Goal: Communication & Community: Answer question/provide support

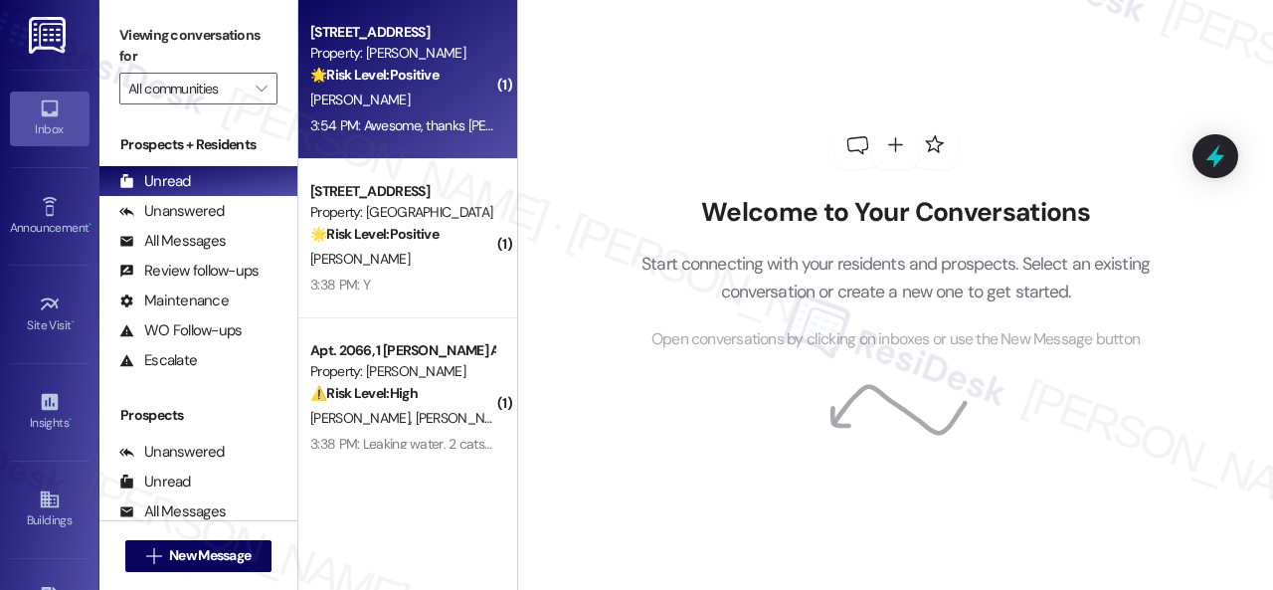
click at [445, 97] on div "[PERSON_NAME]" at bounding box center [402, 99] width 188 height 25
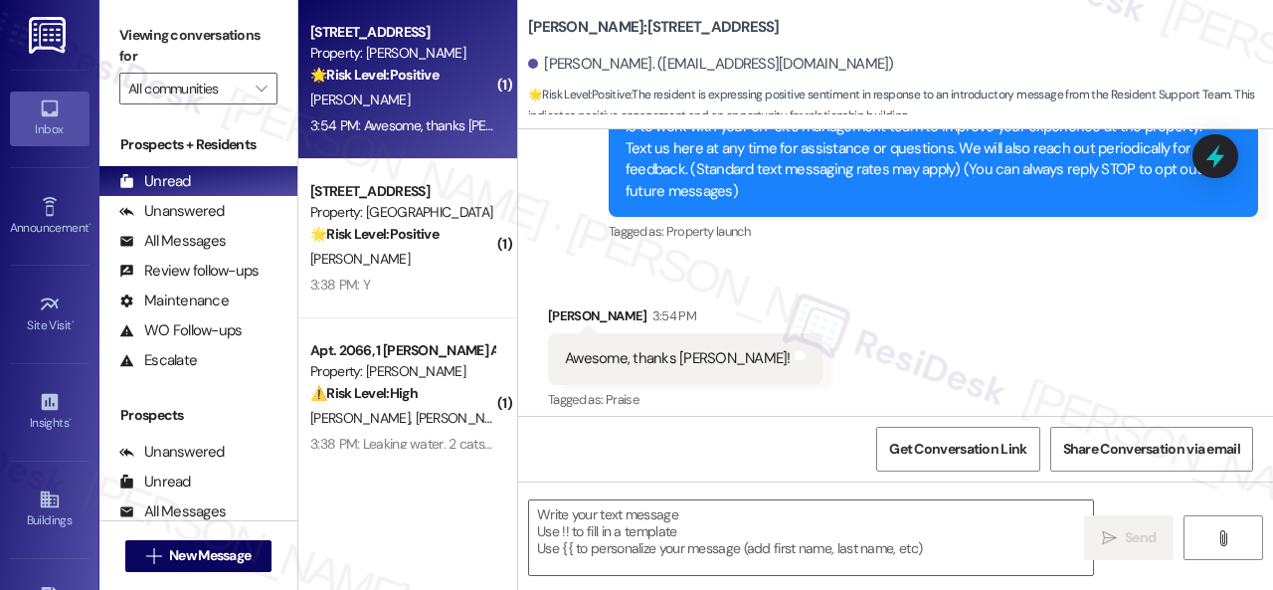
scroll to position [266, 0]
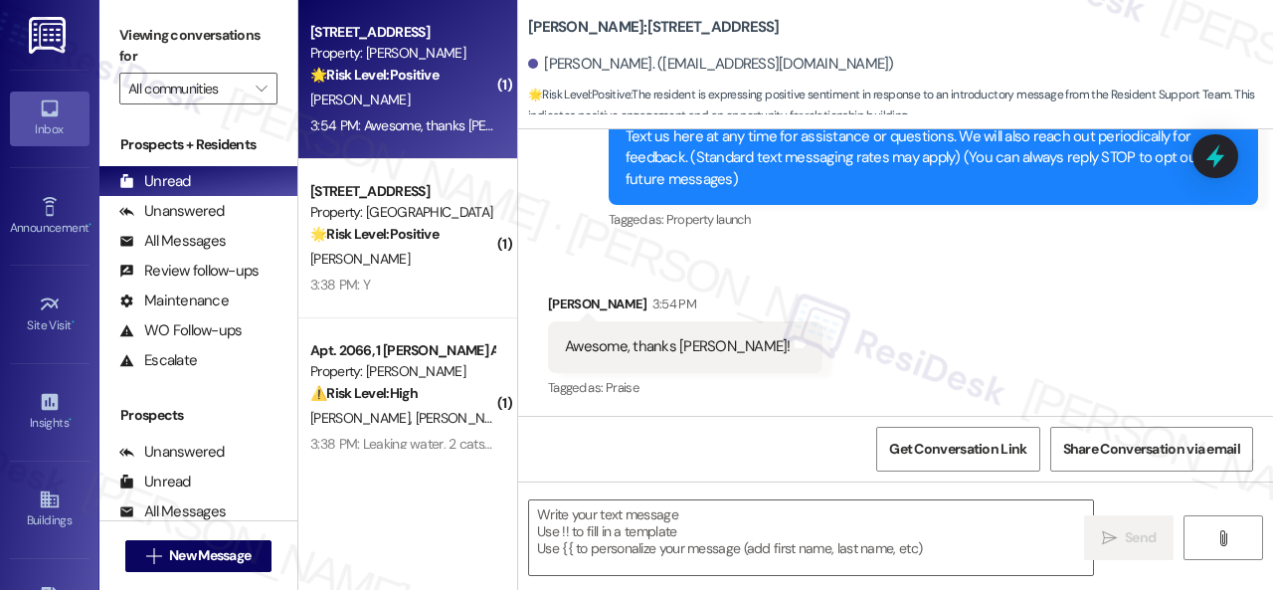
type textarea "Fetching suggested responses. Please feel free to read through the conversation…"
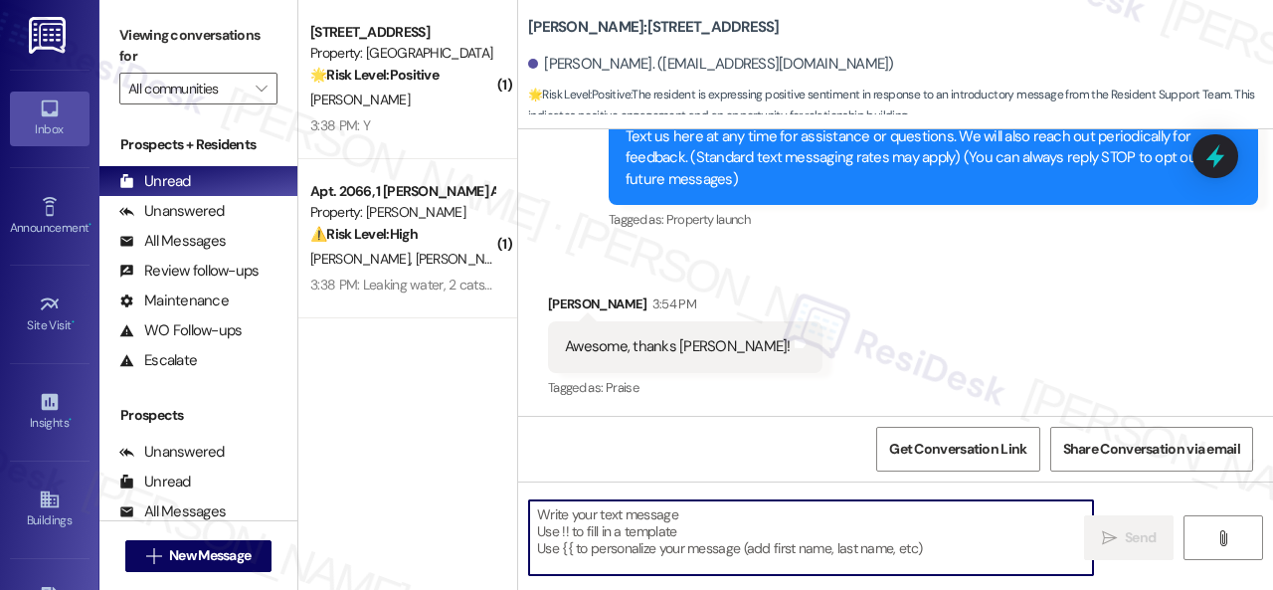
click at [674, 535] on textarea at bounding box center [811, 537] width 564 height 75
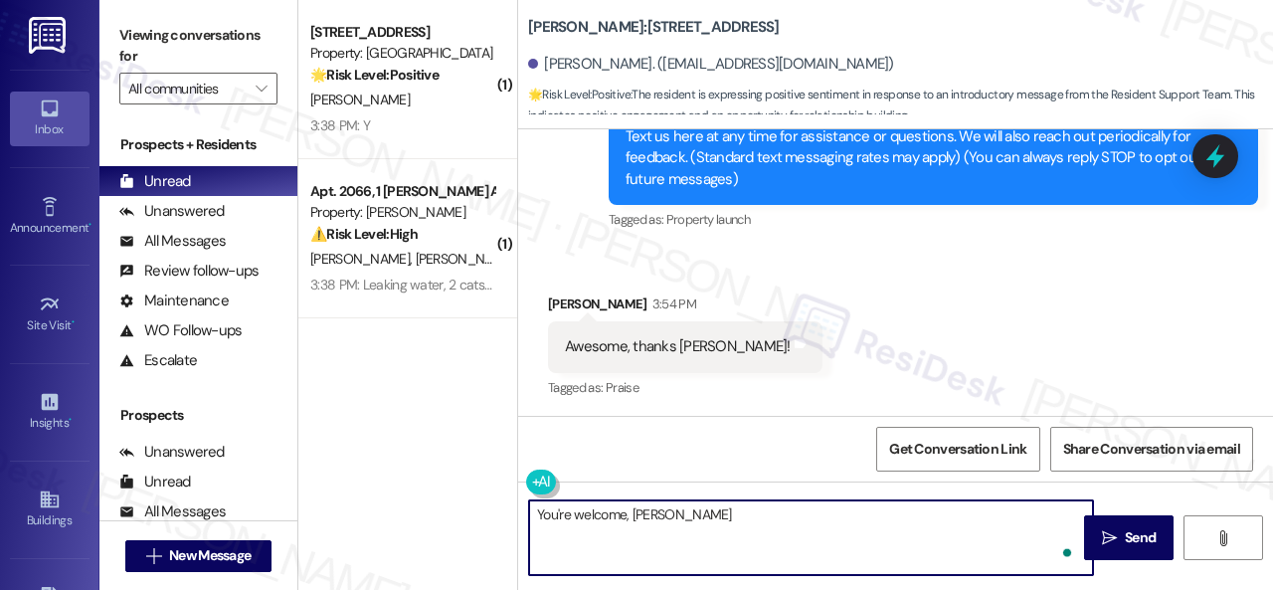
type textarea "You're welcome, [PERSON_NAME]!"
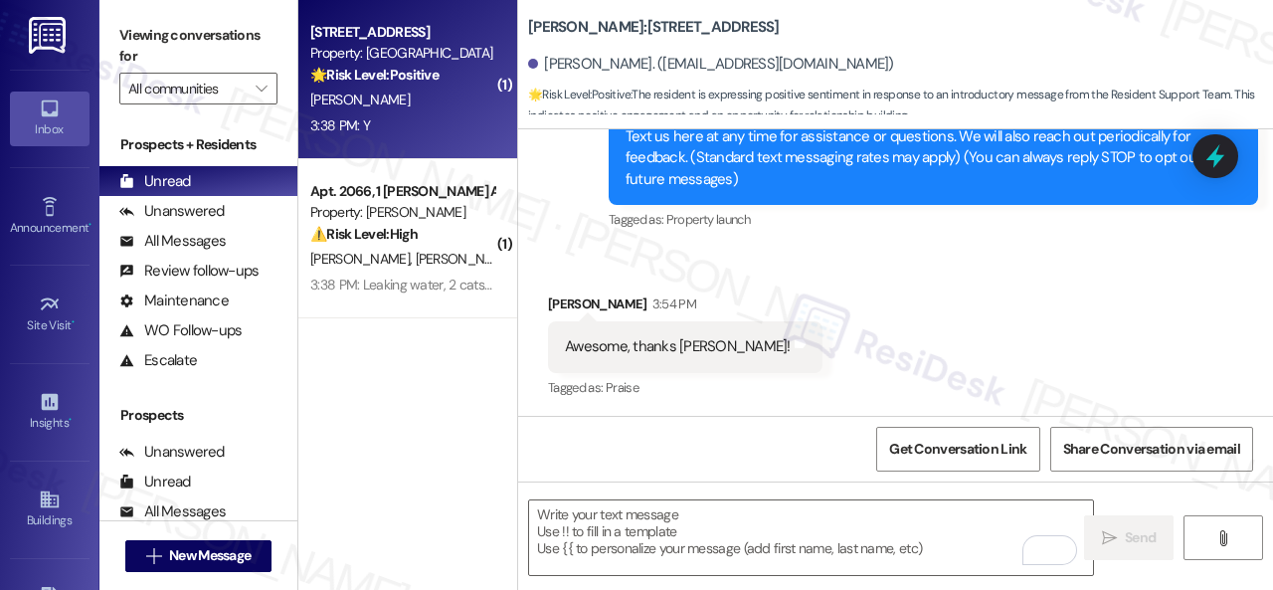
click at [454, 128] on div "3:38 PM: Y 3:38 PM: Y" at bounding box center [402, 125] width 188 height 25
type textarea "Fetching suggested responses. Please feel free to read through the conversation…"
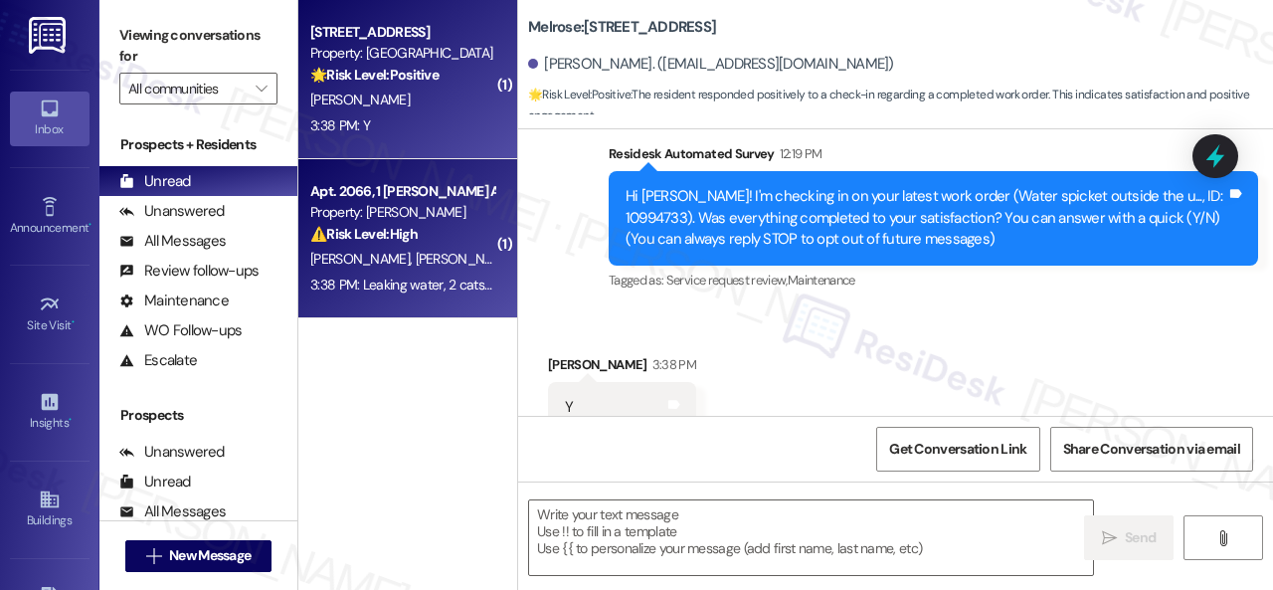
scroll to position [235, 0]
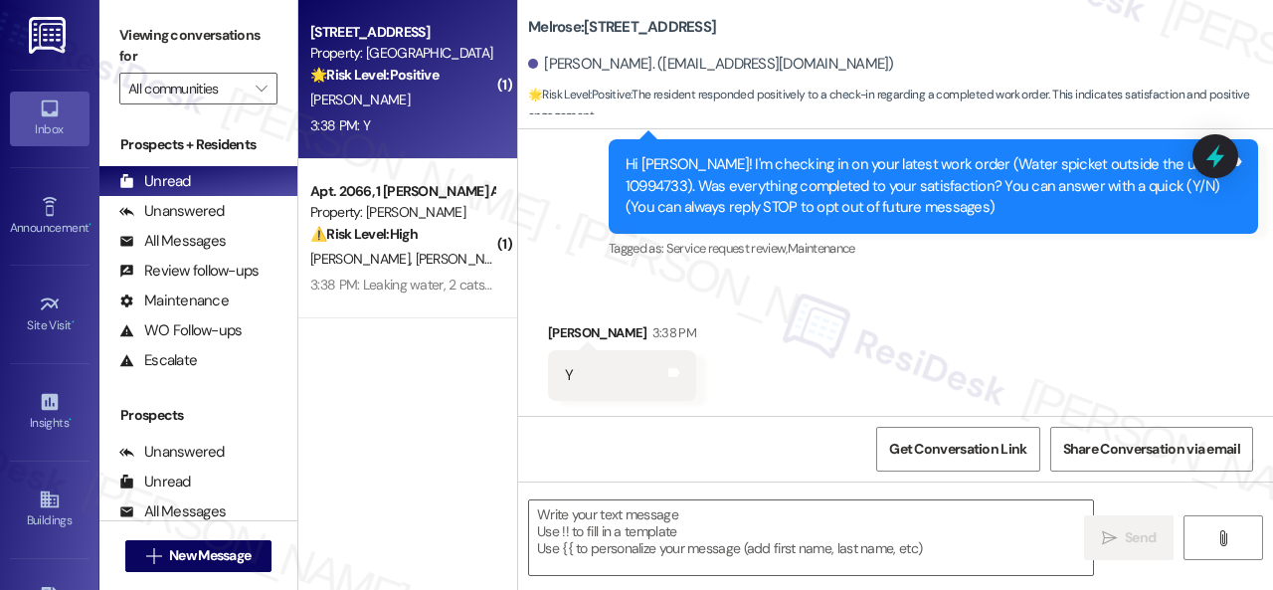
type textarea "Fetching suggested responses. Please feel free to read through the conversation…"
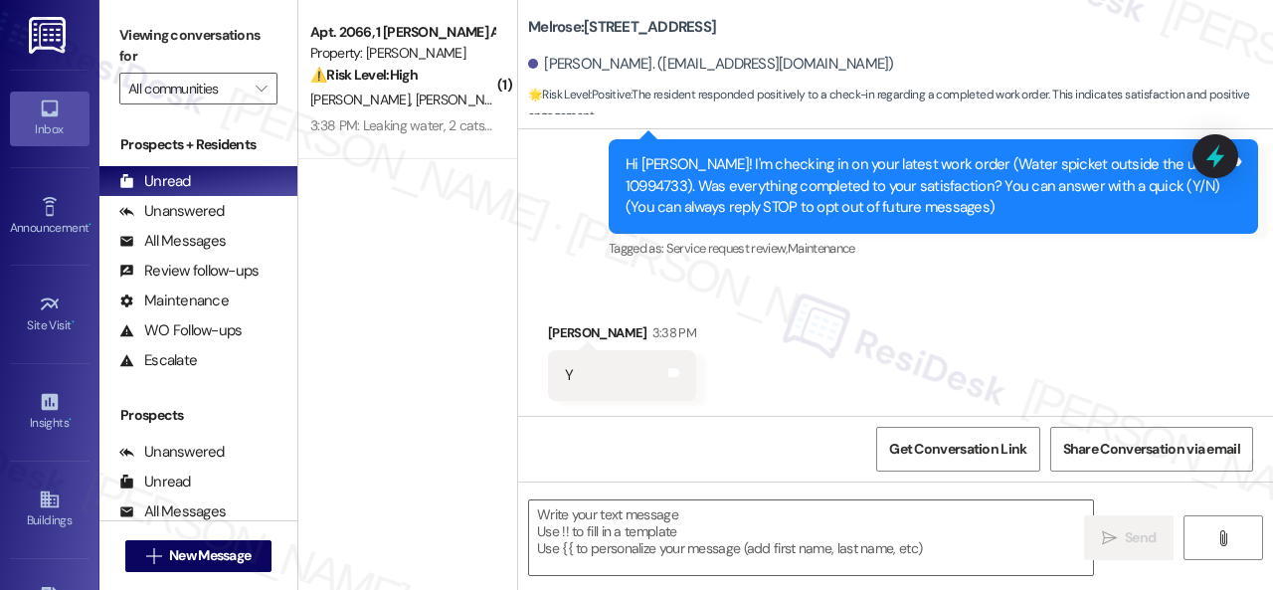
click at [572, 273] on div "Survey, sent via SMS Residesk Automated Survey 12:19 PM Hi [PERSON_NAME]! I'm c…" at bounding box center [895, 172] width 755 height 211
click at [610, 510] on textarea at bounding box center [811, 537] width 564 height 75
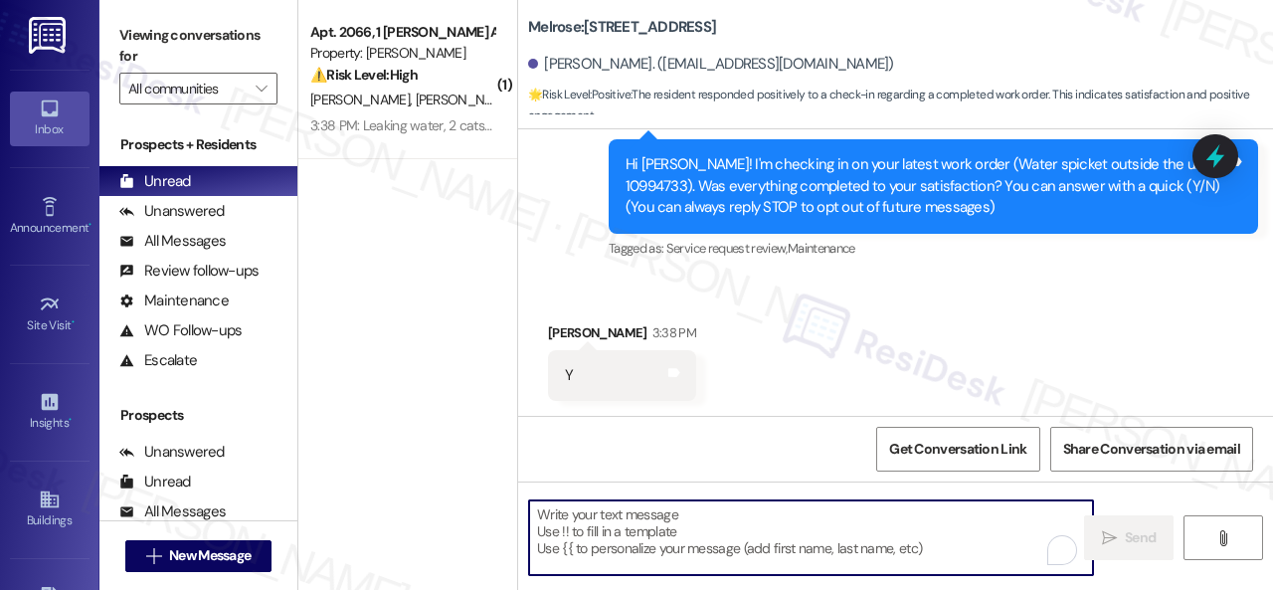
paste textarea "Happy to hear everything's all set! If {{property}} met your expectations, plea…"
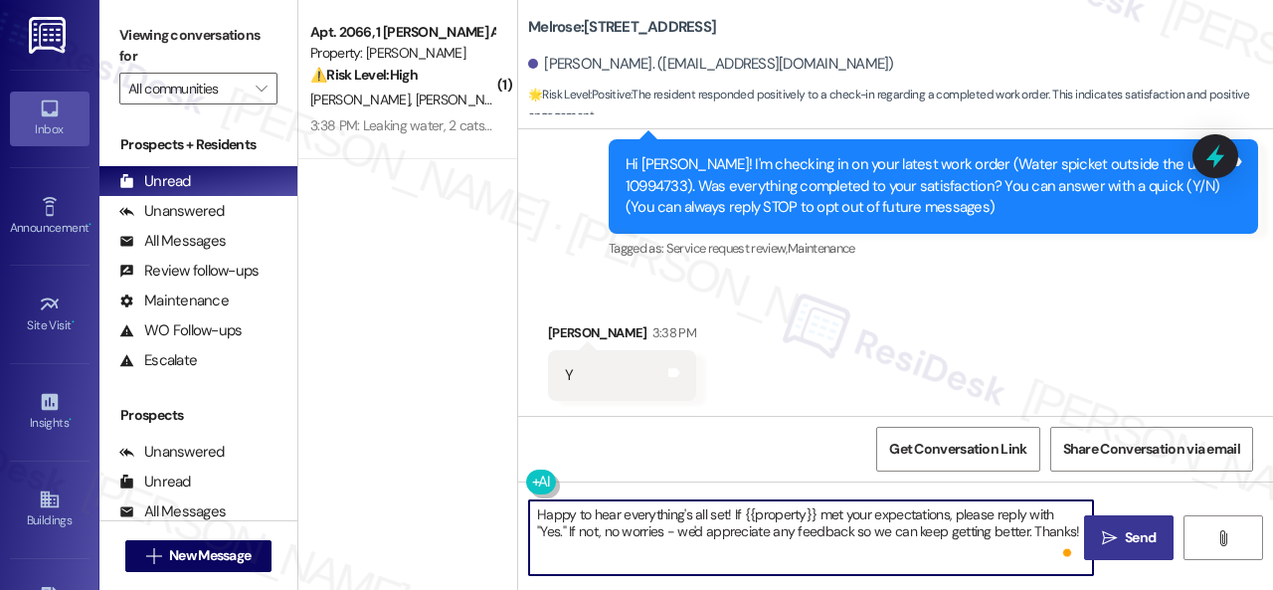
type textarea "Happy to hear everything's all set! If {{property}} met your expectations, plea…"
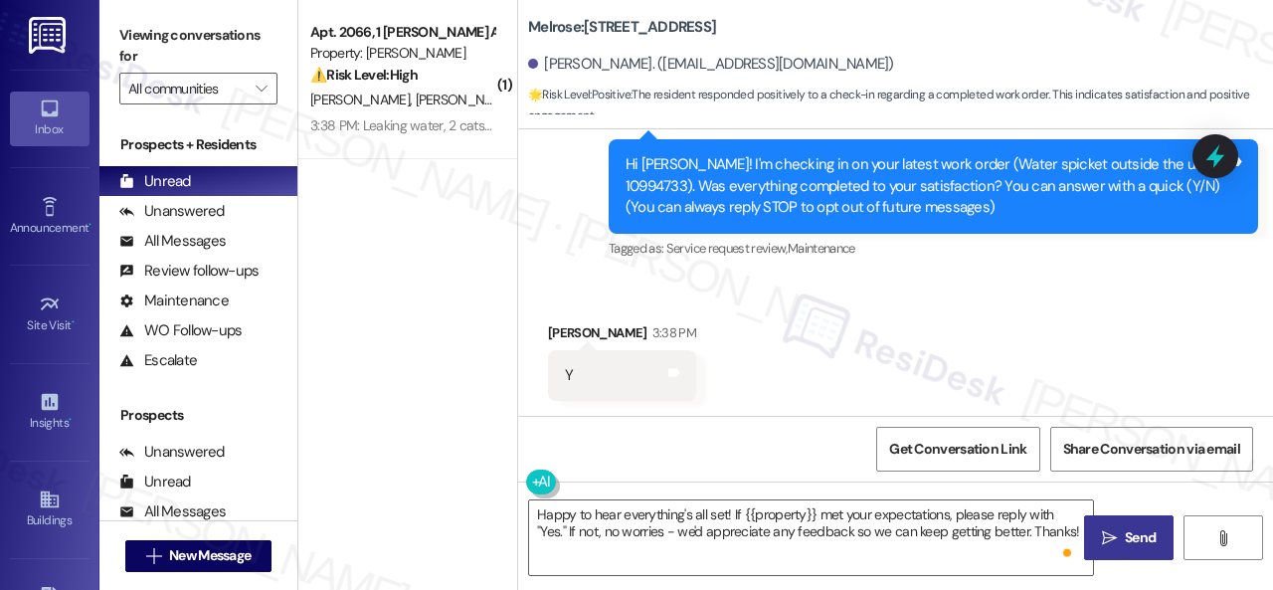
click at [1121, 530] on span "Send" at bounding box center [1140, 537] width 39 height 21
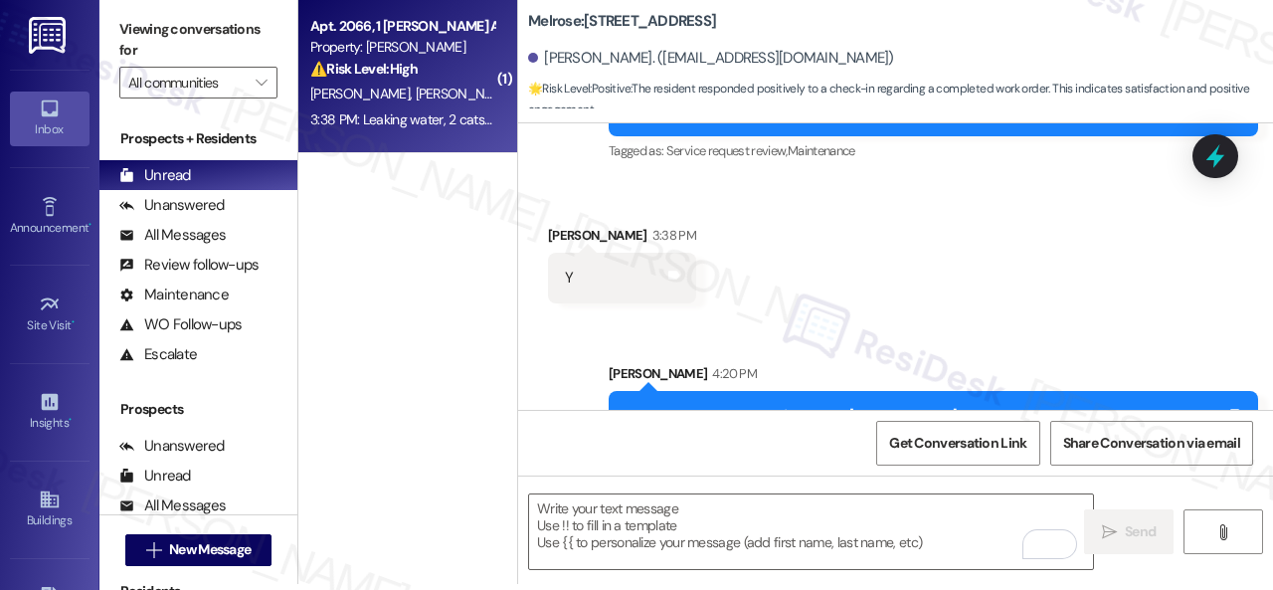
scroll to position [296, 0]
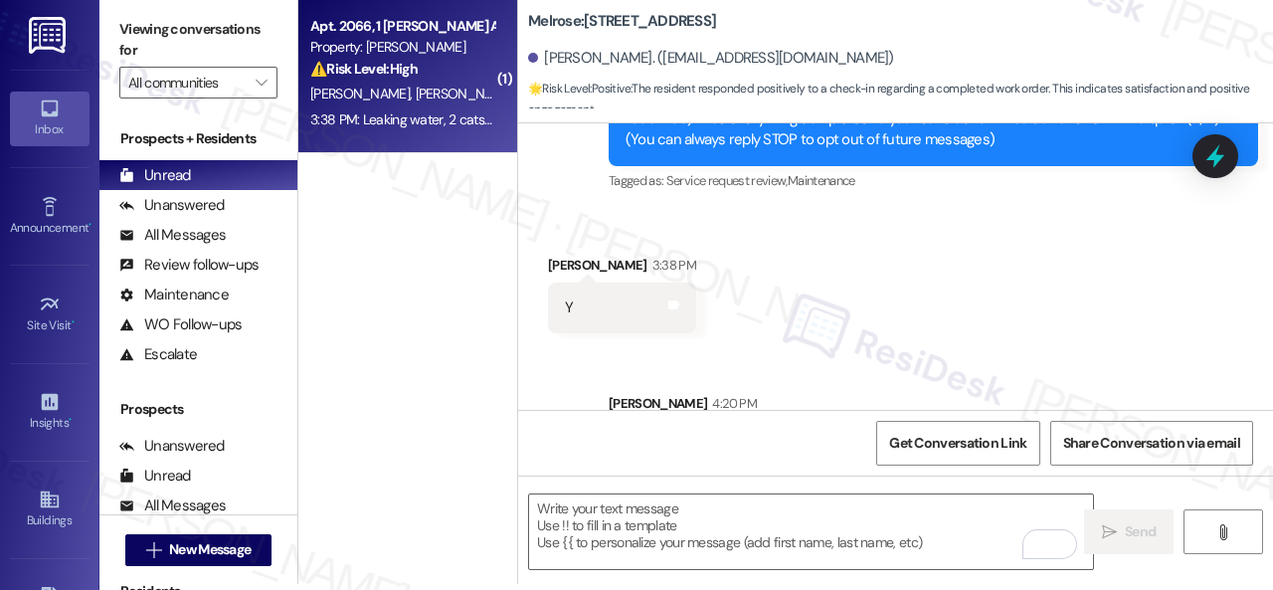
click at [445, 72] on div "⚠️ Risk Level: High The resident reports a water leak associated with the AC un…" at bounding box center [402, 69] width 184 height 21
type textarea "Fetching suggested responses. Please feel free to read through the conversation…"
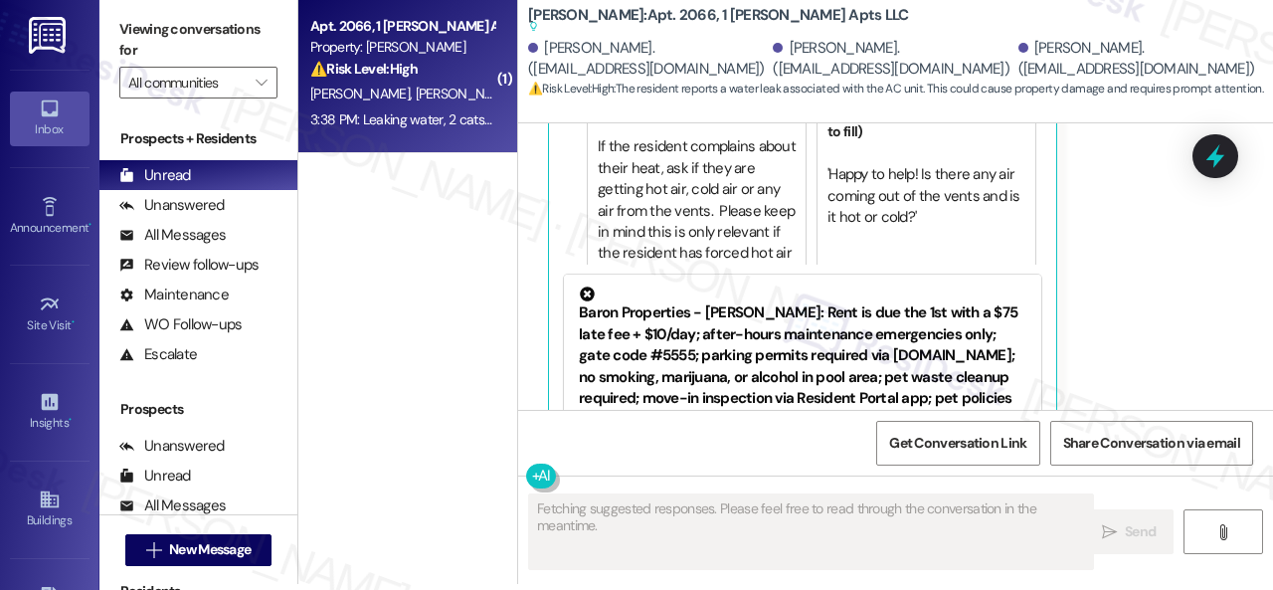
scroll to position [0, 0]
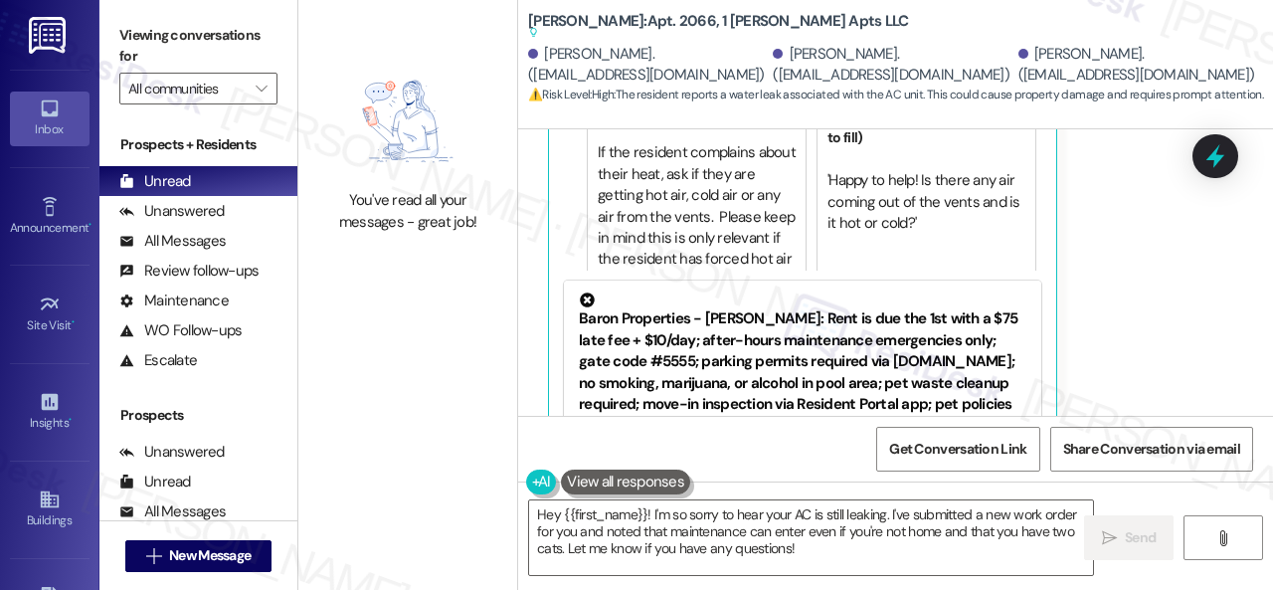
click at [539, 185] on div "Received via SMS [PERSON_NAME] Question 3:38 PM Leaking water, 2 cats and pleas…" at bounding box center [872, 180] width 679 height 694
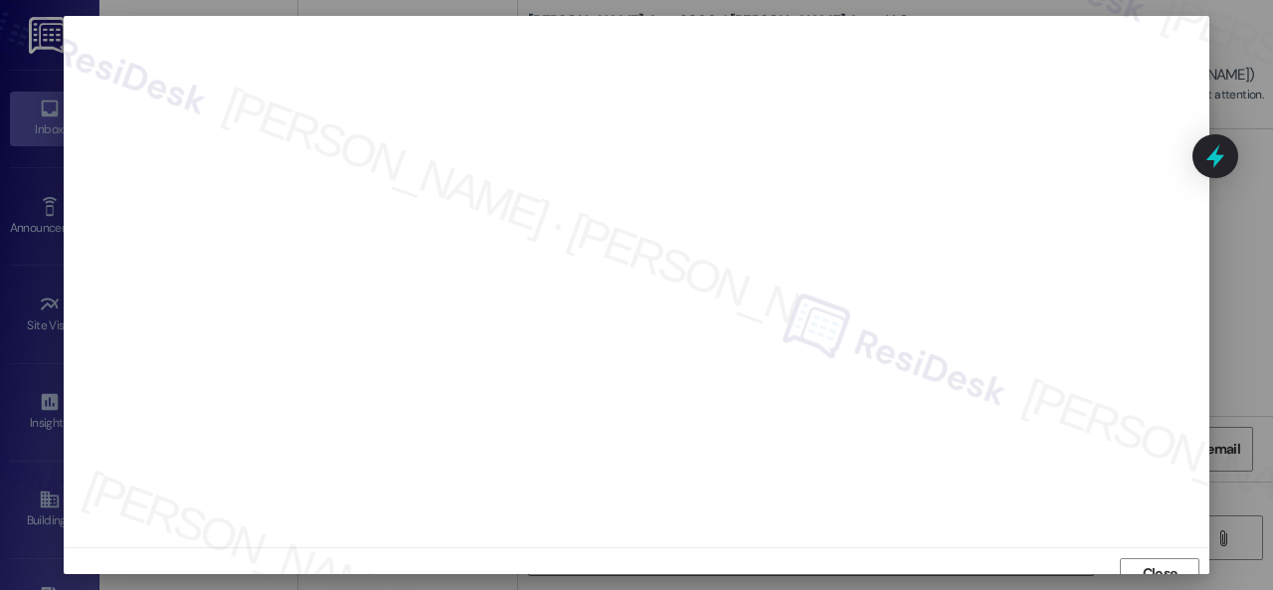
scroll to position [15, 0]
click at [1142, 562] on span "Close" at bounding box center [1159, 558] width 35 height 21
click at [1147, 562] on span "Close" at bounding box center [1159, 558] width 35 height 21
click at [1138, 560] on span "Close" at bounding box center [1159, 558] width 43 height 21
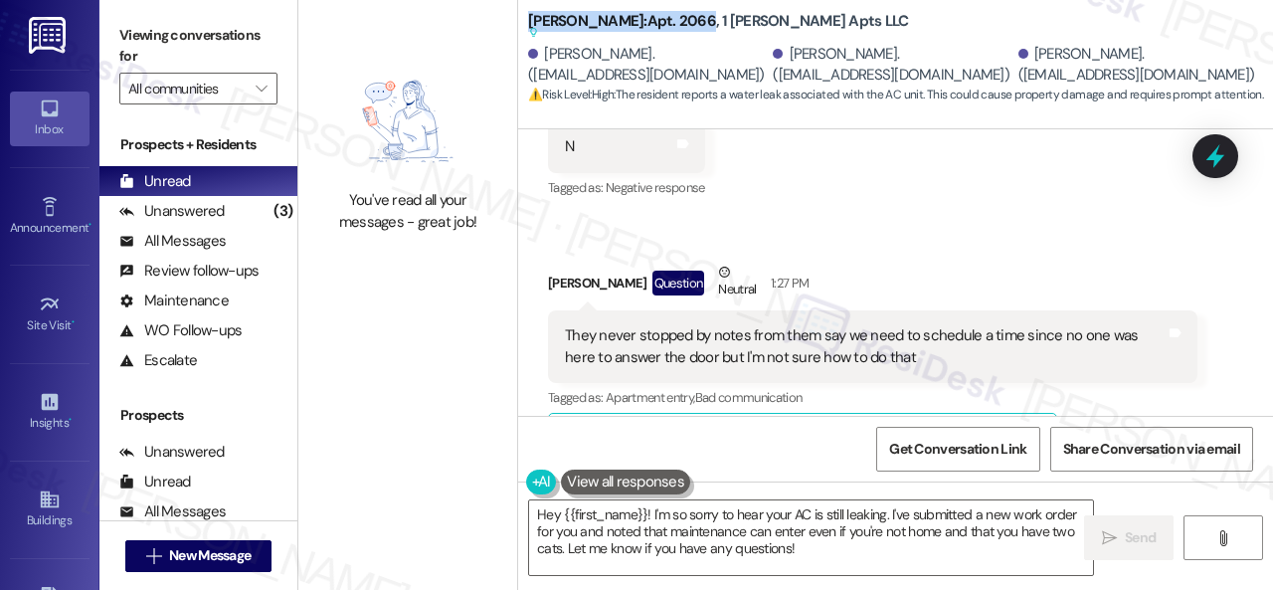
drag, startPoint x: 531, startPoint y: 22, endPoint x: 662, endPoint y: 20, distance: 131.3
click at [662, 20] on div "[PERSON_NAME]: Apt. 2066, 1 [PERSON_NAME] Apts LLC Suggested actions and notes …" at bounding box center [895, 55] width 755 height 100
copy b "[PERSON_NAME]: Apt. 2066"
click at [901, 439] on span "Get Conversation Link" at bounding box center [957, 448] width 137 height 21
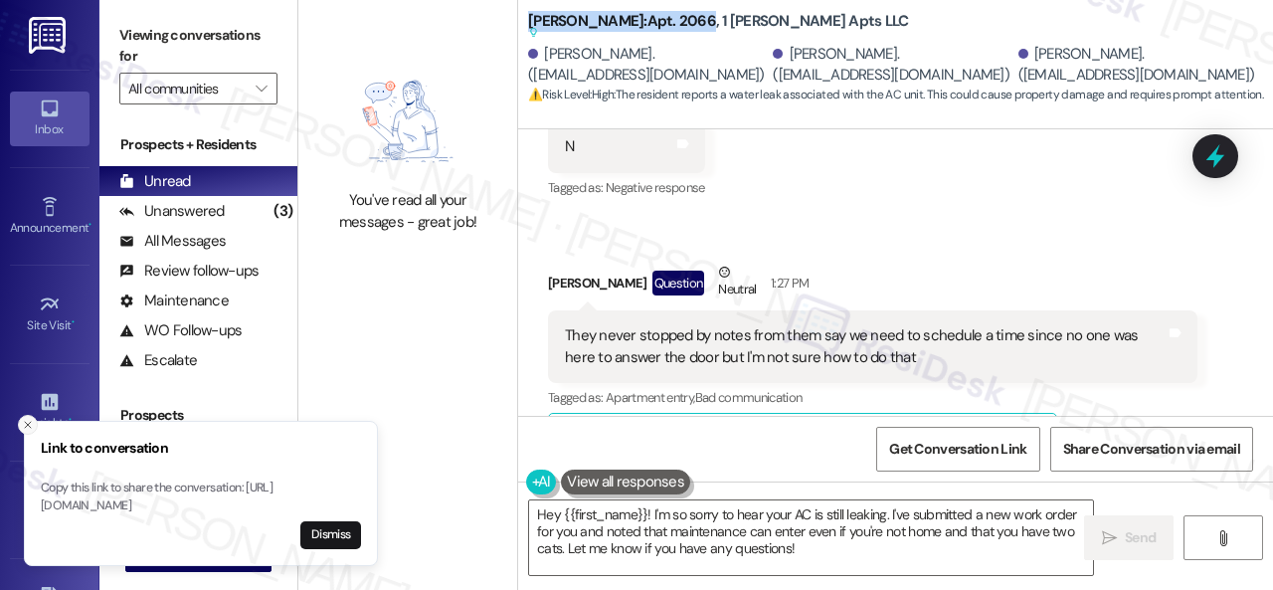
click at [24, 419] on icon "Close toast" at bounding box center [28, 425] width 12 height 12
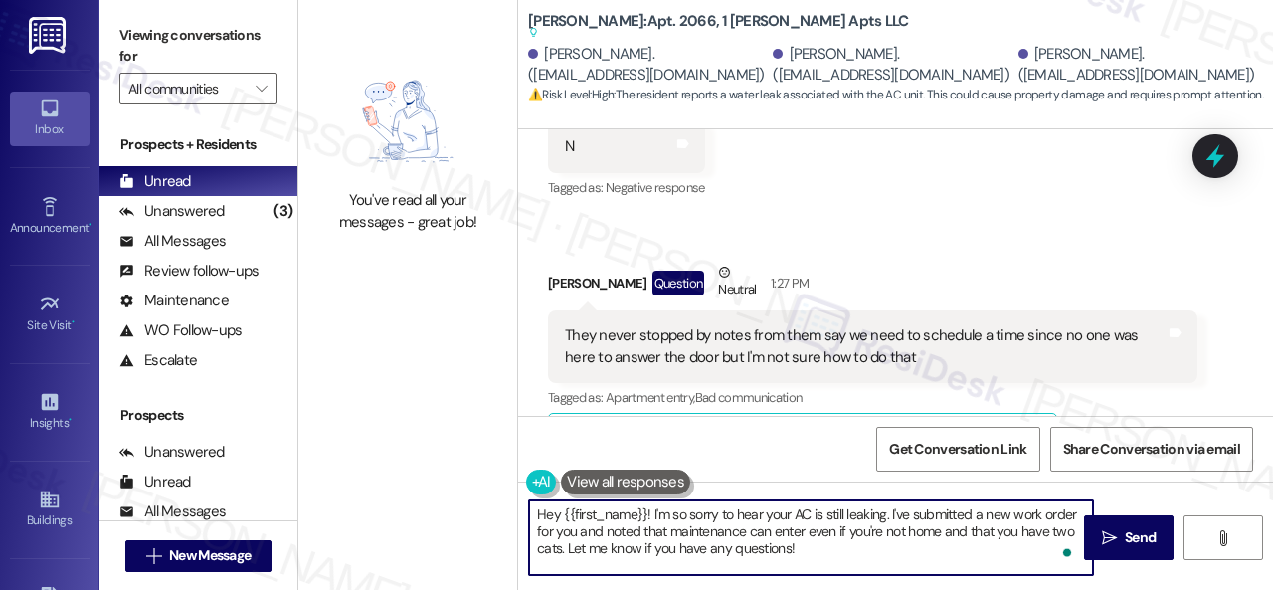
drag, startPoint x: 895, startPoint y: 558, endPoint x: 434, endPoint y: 466, distance: 469.3
click at [434, 466] on div "You've read all your messages - great job! [PERSON_NAME]: Apt. 2066, 1 [PERSON_…" at bounding box center [785, 295] width 974 height 590
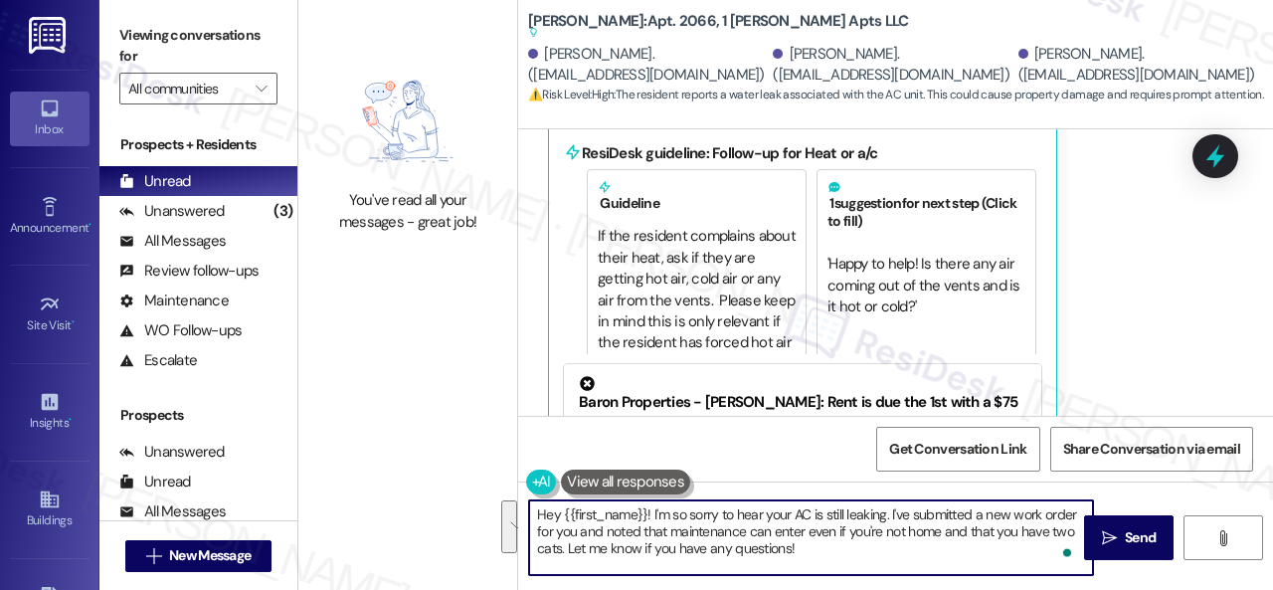
scroll to position [13766, 0]
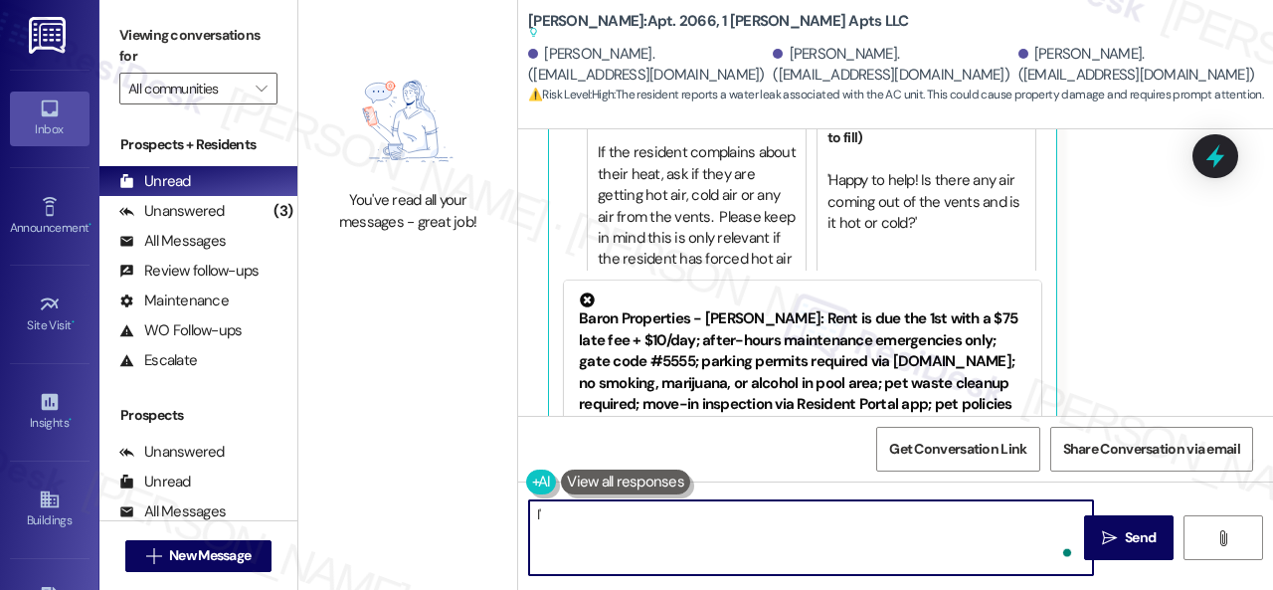
type textarea "I"
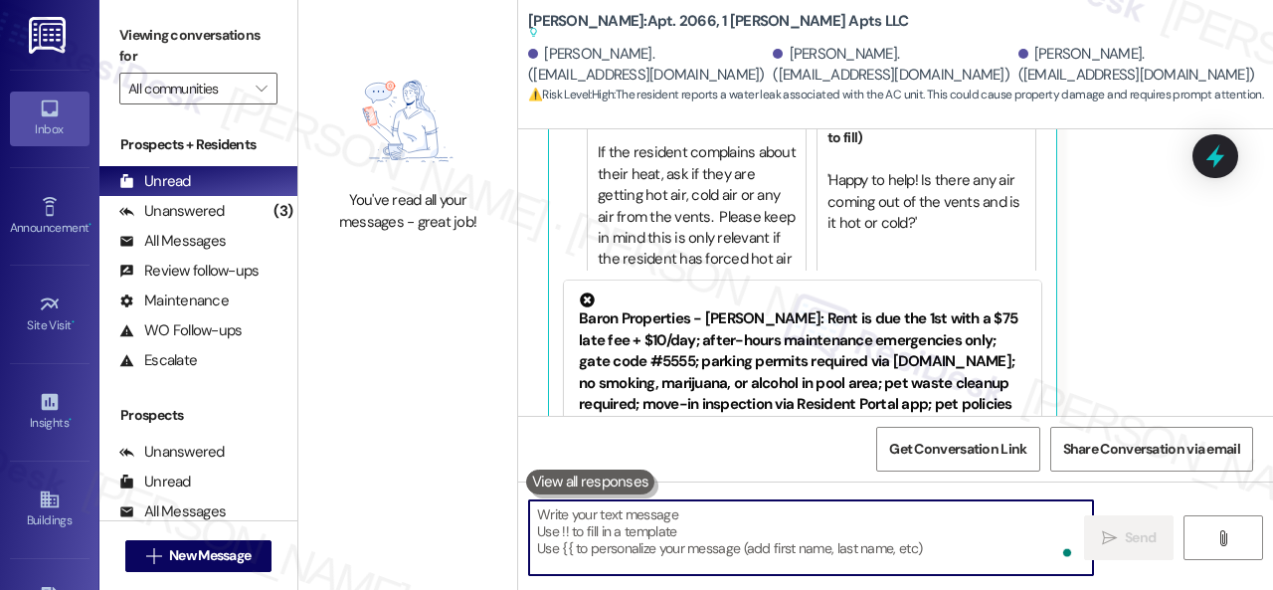
type textarea "A"
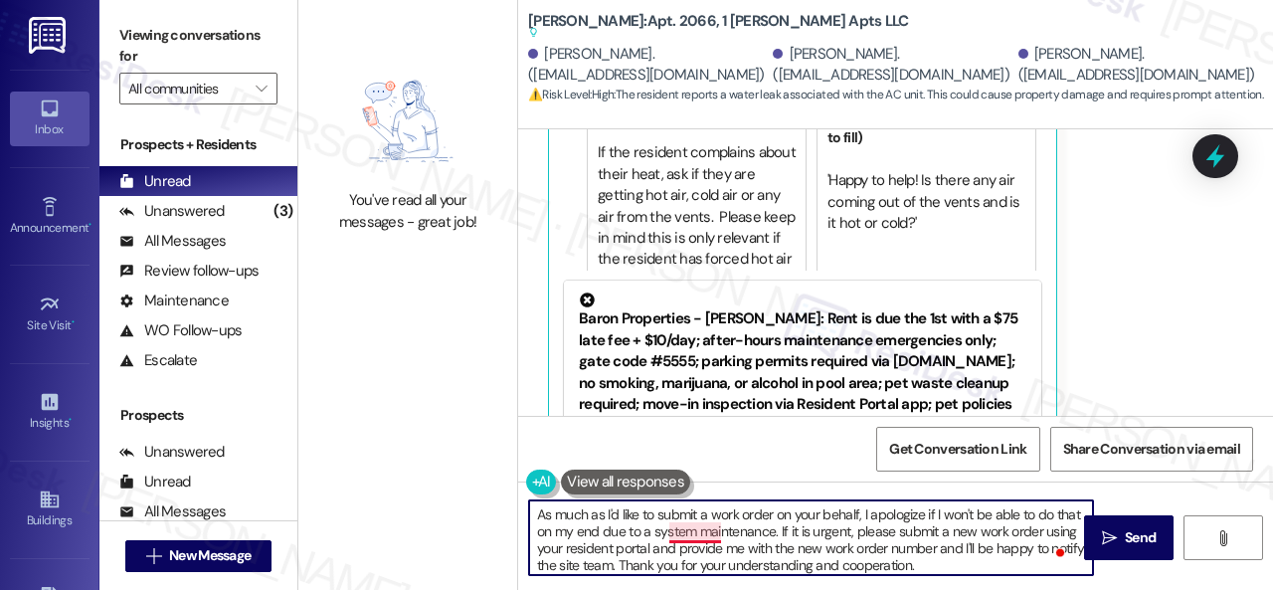
click at [694, 532] on textarea "As much as I'd like to submit a work order on your behalf, I apologize if I won…" at bounding box center [811, 537] width 564 height 75
click at [981, 552] on textarea "As much as I'd like to submit a work order on your behalf, I apologize if I won…" at bounding box center [811, 537] width 564 height 75
click at [988, 550] on textarea "As much as I'd like to submit a work order on your behalf, I apologize if I won…" at bounding box center [811, 537] width 564 height 75
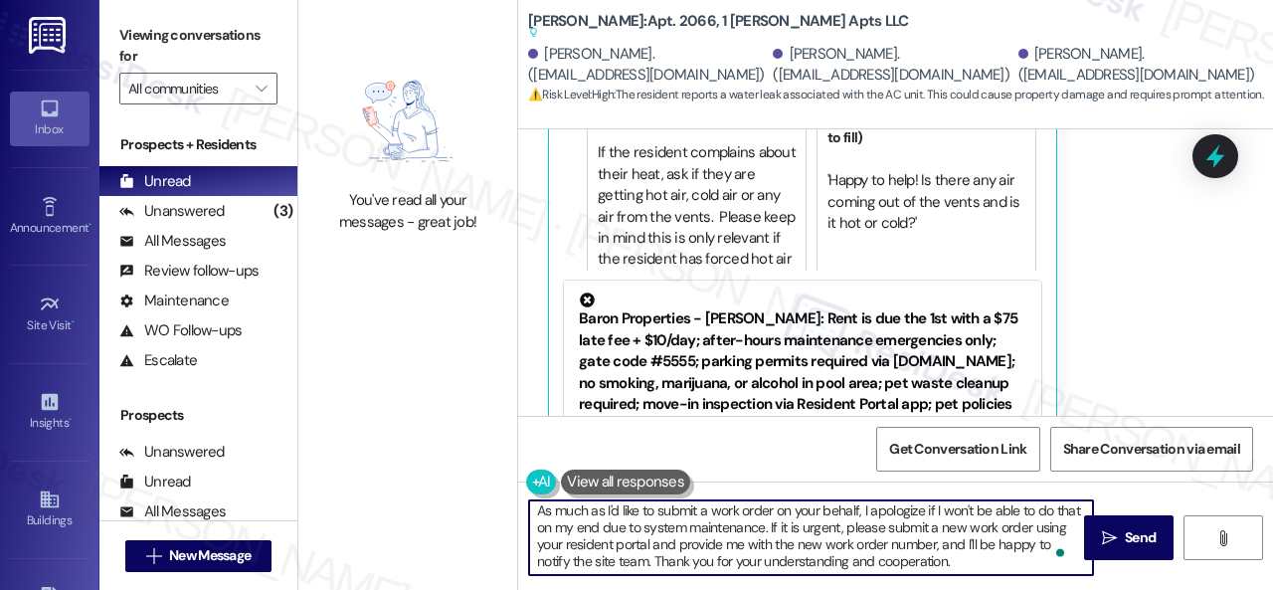
scroll to position [0, 0]
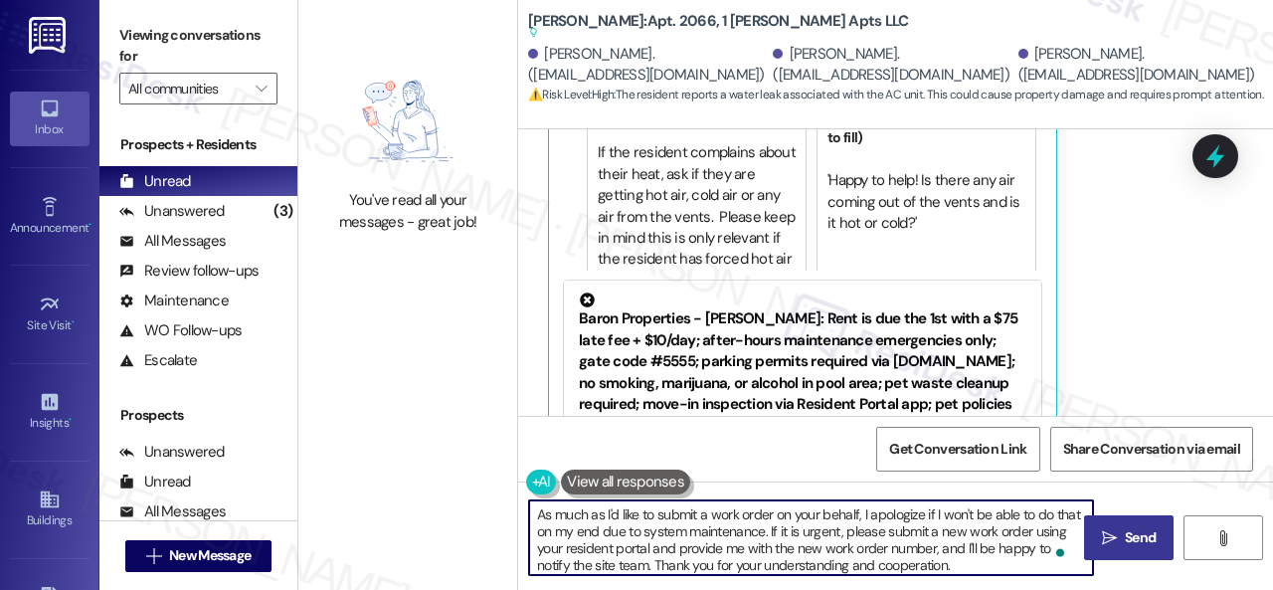
type textarea "As much as I'd like to submit a work order on your behalf, I apologize if I won…"
click at [1121, 533] on span "Send" at bounding box center [1140, 537] width 39 height 21
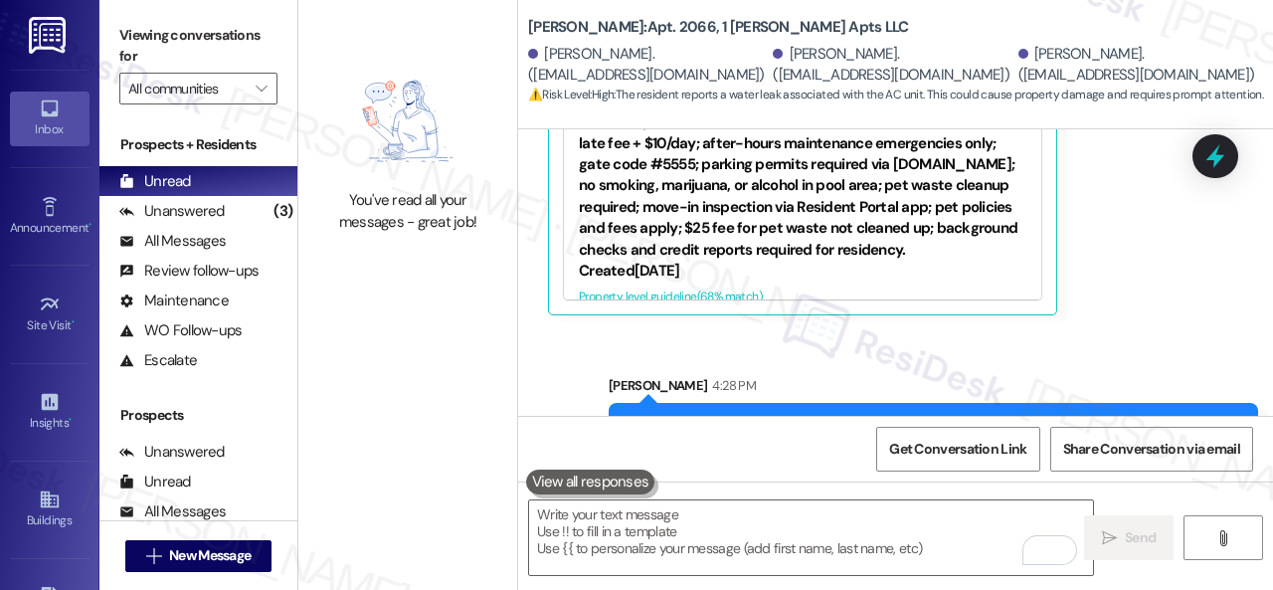
scroll to position [13733, 0]
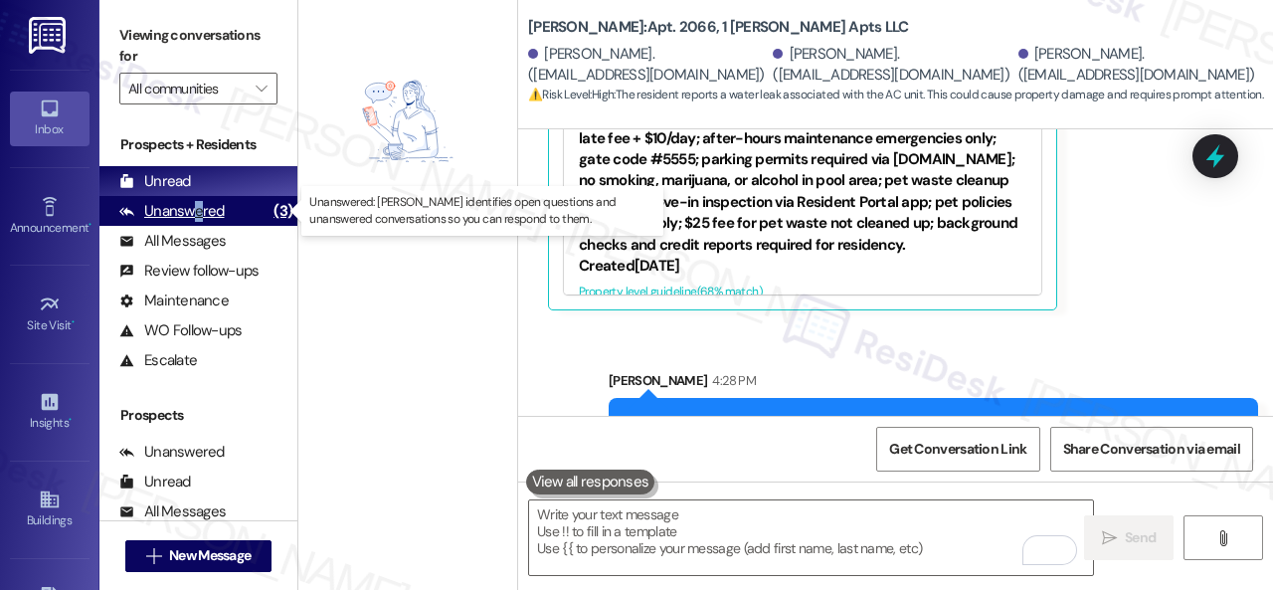
click at [201, 206] on div "Unanswered" at bounding box center [171, 211] width 105 height 21
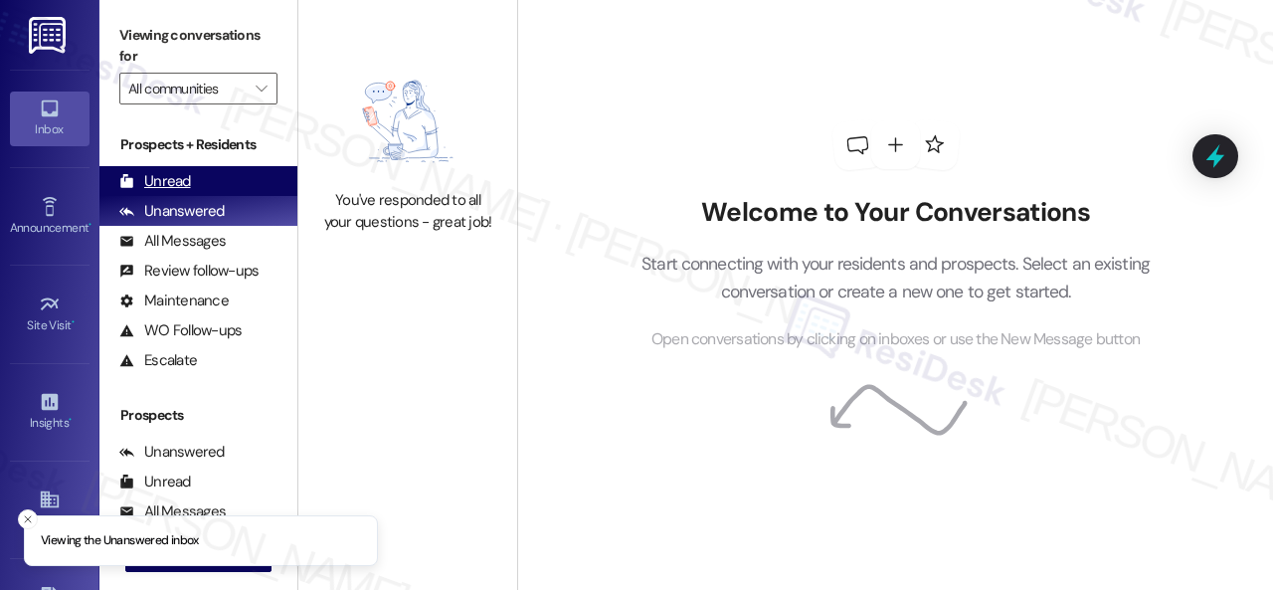
click at [159, 181] on div "Unread" at bounding box center [155, 181] width 72 height 21
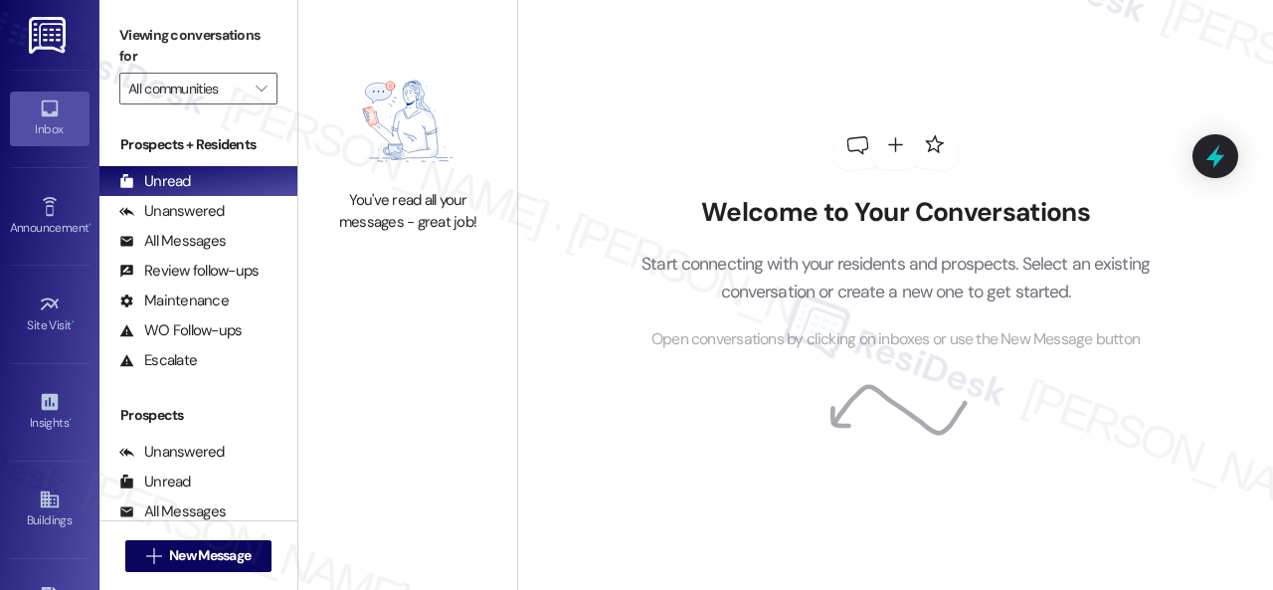
click at [605, 114] on div "Welcome to Your Conversations Start connecting with your residents and prospect…" at bounding box center [896, 235] width 597 height 471
